Goal: Entertainment & Leisure: Consume media (video, audio)

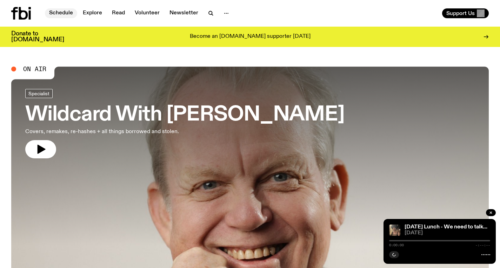
click at [65, 11] on link "Schedule" at bounding box center [61, 13] width 32 height 10
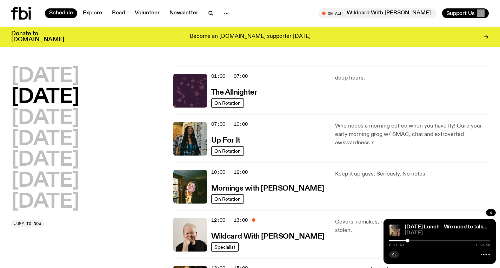
click at [242, 194] on div "10:00 - 12:00 Mornings with [PERSON_NAME]" at bounding box center [269, 187] width 116 height 34
click at [241, 187] on h3 "Mornings with [PERSON_NAME]" at bounding box center [267, 188] width 113 height 7
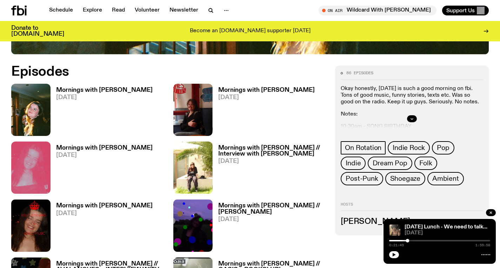
scroll to position [344, 0]
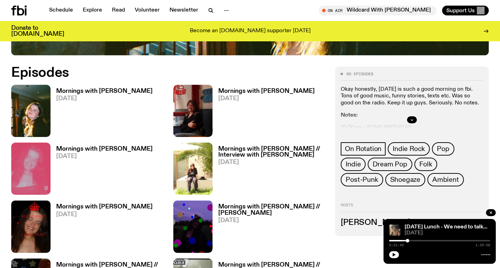
click at [117, 85] on div "Mornings with [PERSON_NAME] [DATE]" at bounding box center [101, 111] width 102 height 52
click at [117, 88] on h3 "Mornings with [PERSON_NAME]" at bounding box center [104, 91] width 96 height 6
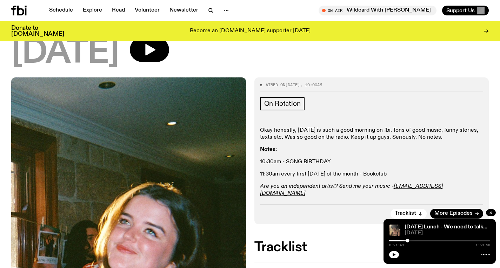
scroll to position [110, 0]
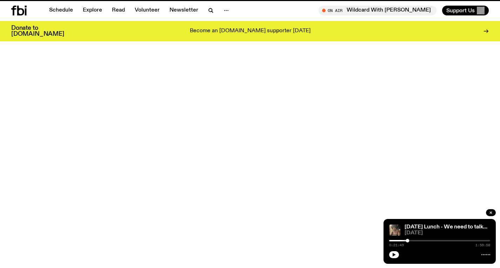
scroll to position [344, 0]
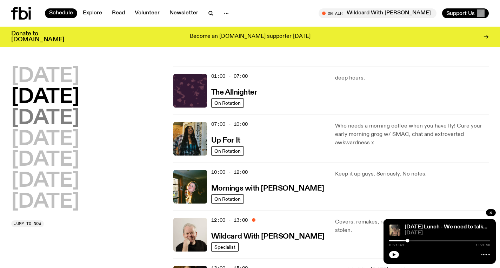
click at [79, 124] on h2 "[DATE]" at bounding box center [45, 119] width 68 height 20
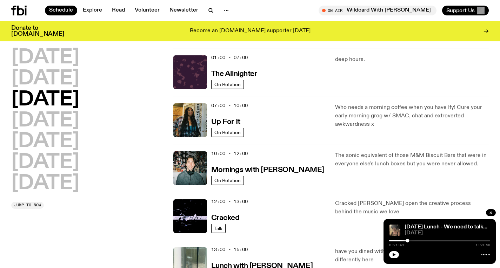
scroll to position [20, 0]
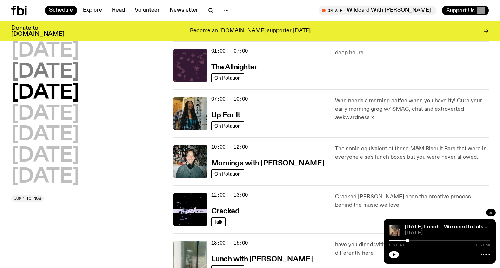
click at [73, 66] on h2 "[DATE]" at bounding box center [45, 72] width 68 height 20
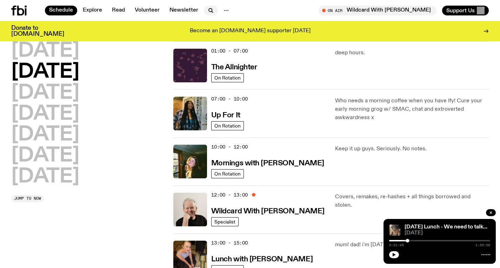
click at [209, 11] on icon "button" at bounding box center [210, 9] width 3 height 3
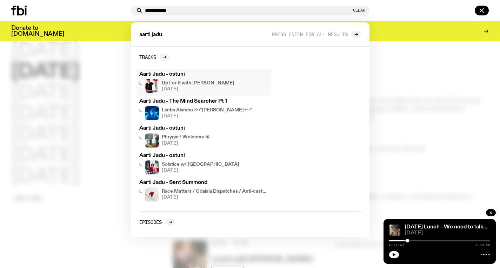
type input "**********"
click at [174, 84] on h4 "Up For It with [PERSON_NAME]" at bounding box center [198, 83] width 73 height 5
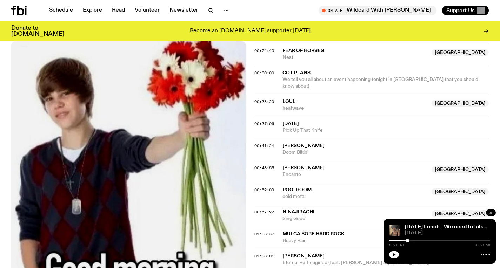
scroll to position [450, 0]
click at [209, 11] on icon "button" at bounding box center [210, 9] width 3 height 3
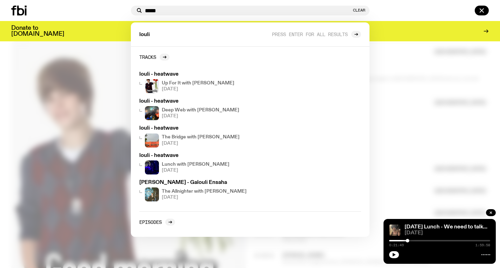
type input "*****"
click at [406, 41] on div at bounding box center [250, 134] width 500 height 268
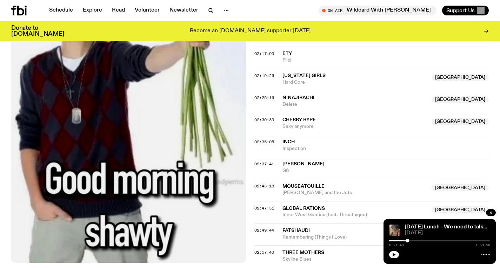
scroll to position [1029, 0]
